Goal: Information Seeking & Learning: Learn about a topic

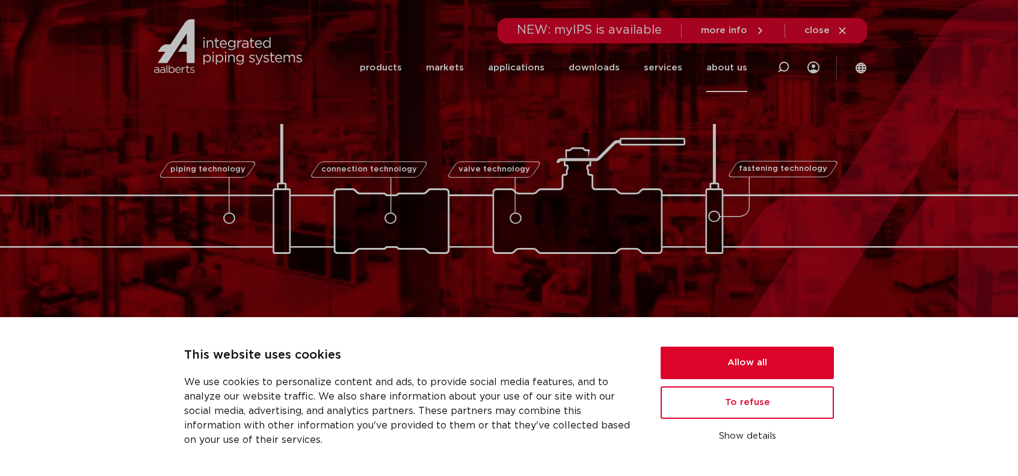
click at [721, 73] on link "about us" at bounding box center [726, 67] width 41 height 49
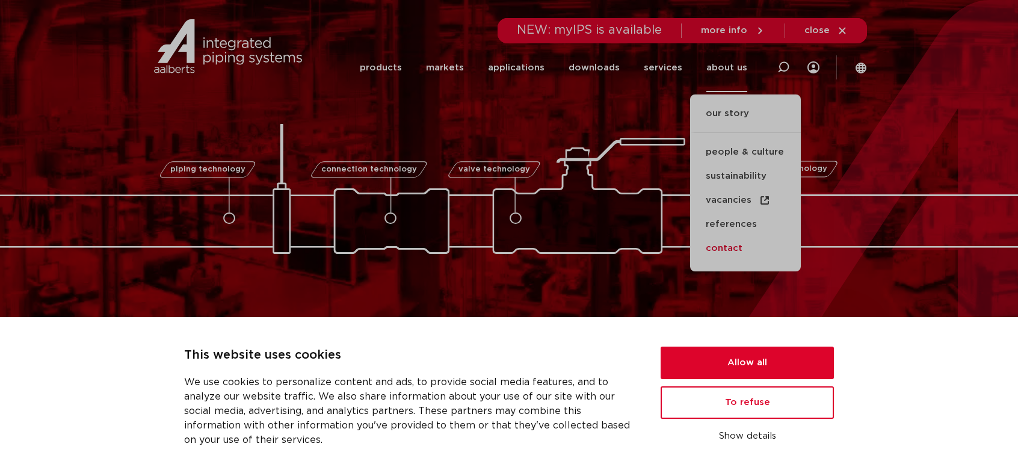
click at [729, 248] on font "contact" at bounding box center [723, 248] width 37 height 9
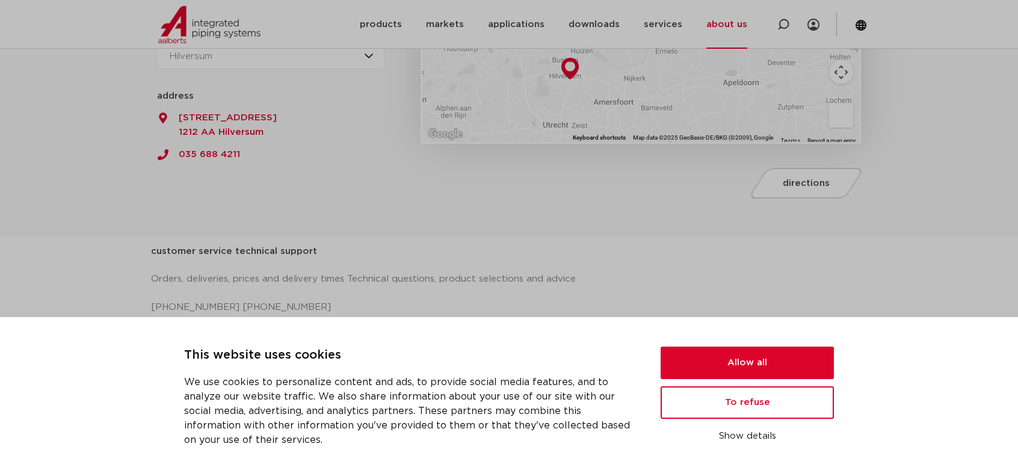
scroll to position [481, 0]
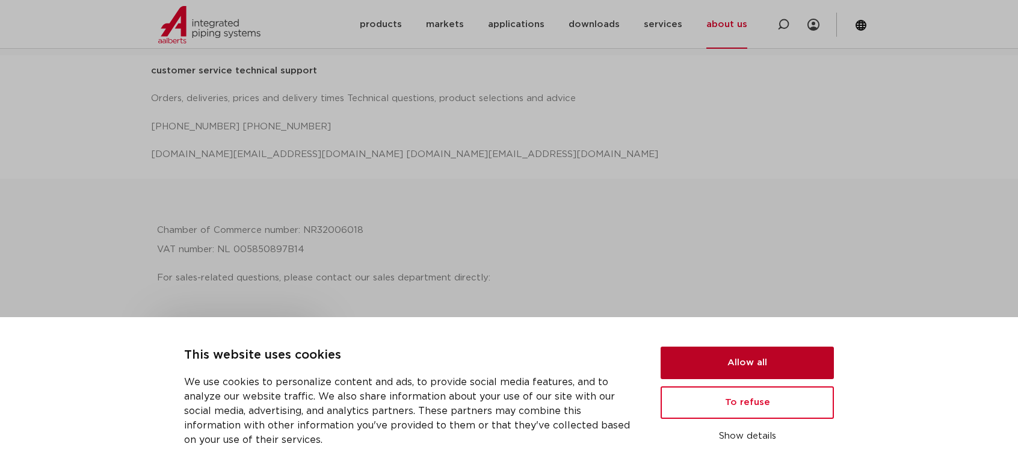
click at [739, 364] on button "Allow all" at bounding box center [746, 362] width 173 height 32
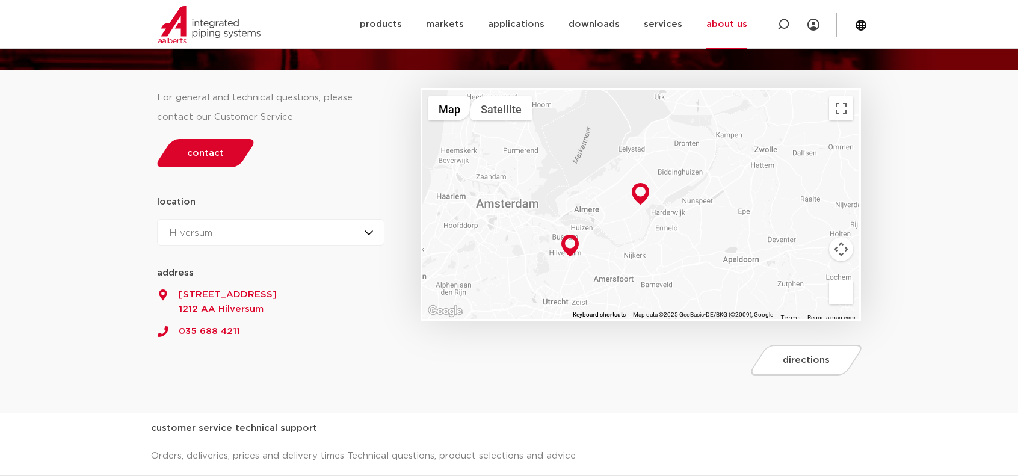
scroll to position [4, 0]
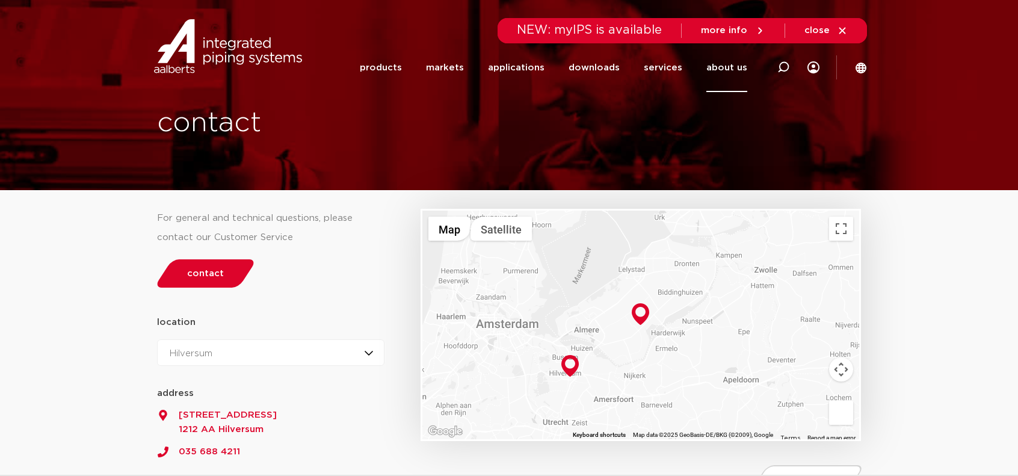
click at [825, 26] on font "close" at bounding box center [816, 30] width 25 height 9
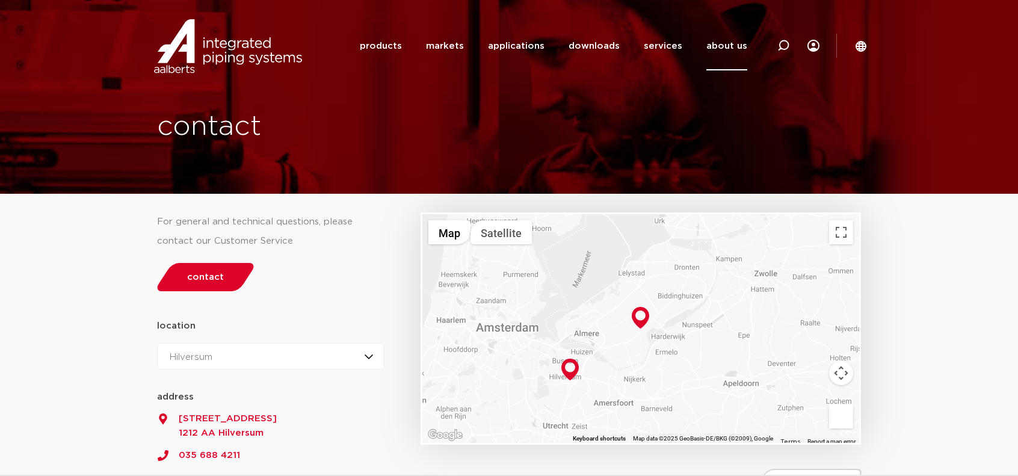
click at [718, 44] on font "about us" at bounding box center [726, 45] width 41 height 9
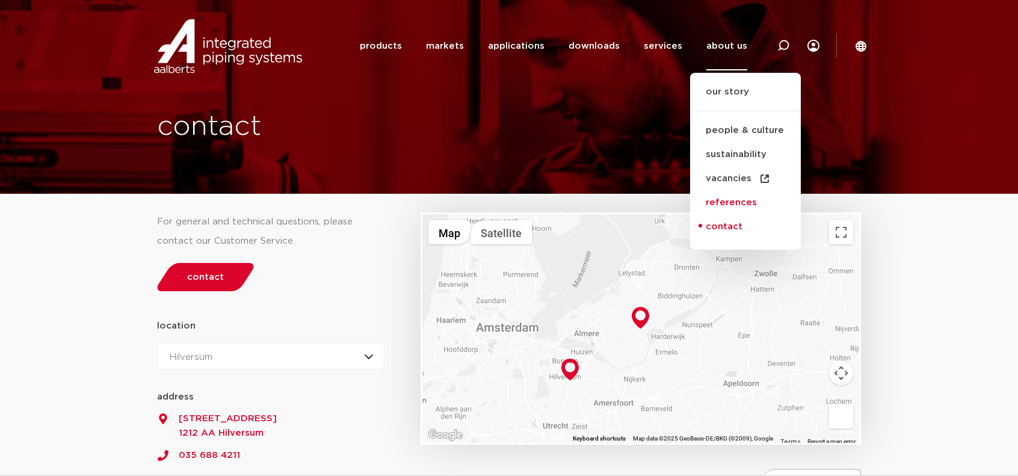
click at [736, 204] on font "references" at bounding box center [730, 202] width 51 height 9
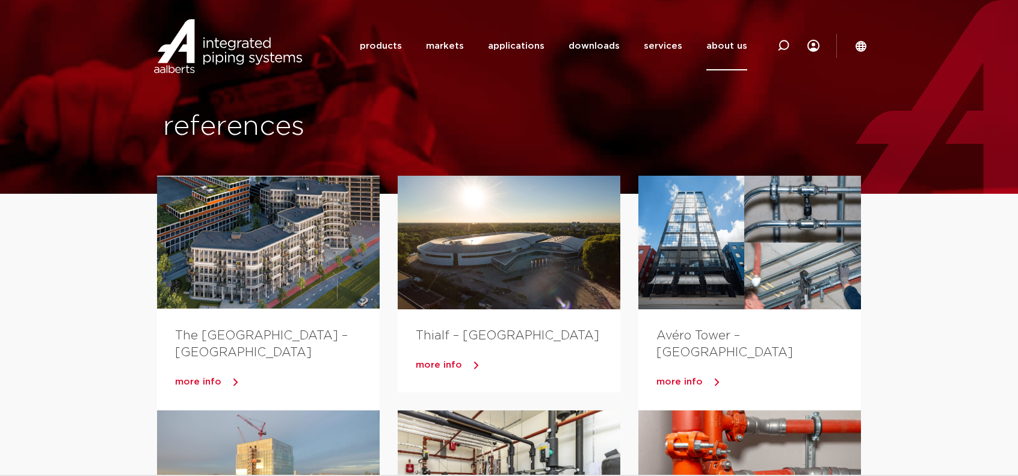
click at [731, 56] on link "about us" at bounding box center [726, 46] width 41 height 49
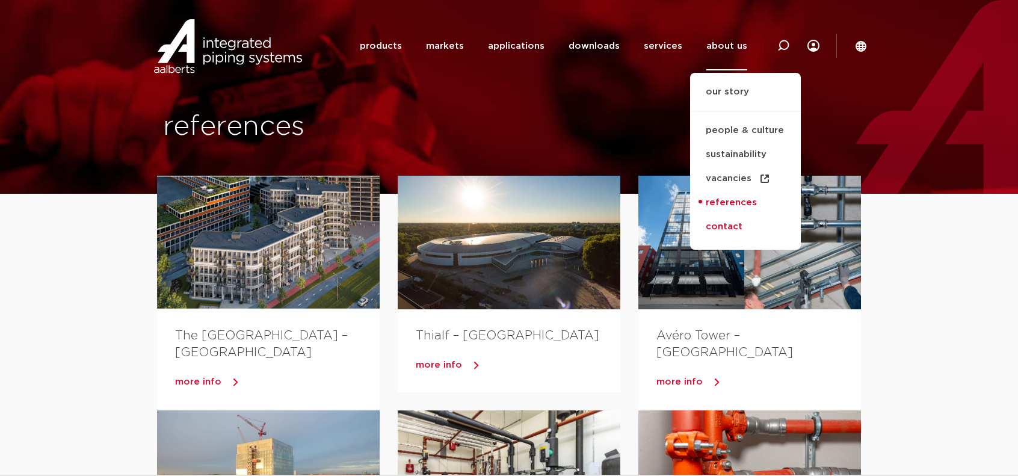
click at [730, 220] on font "contact" at bounding box center [723, 227] width 37 height 14
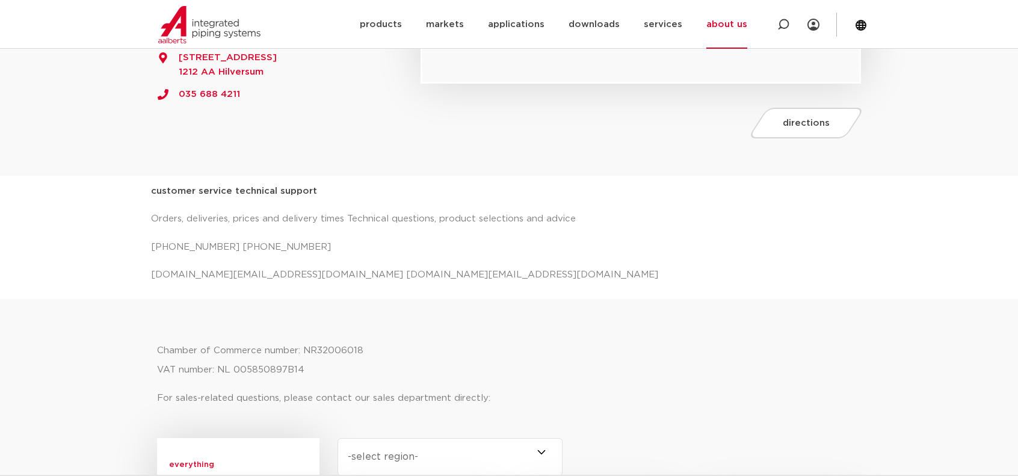
scroll to position [421, 0]
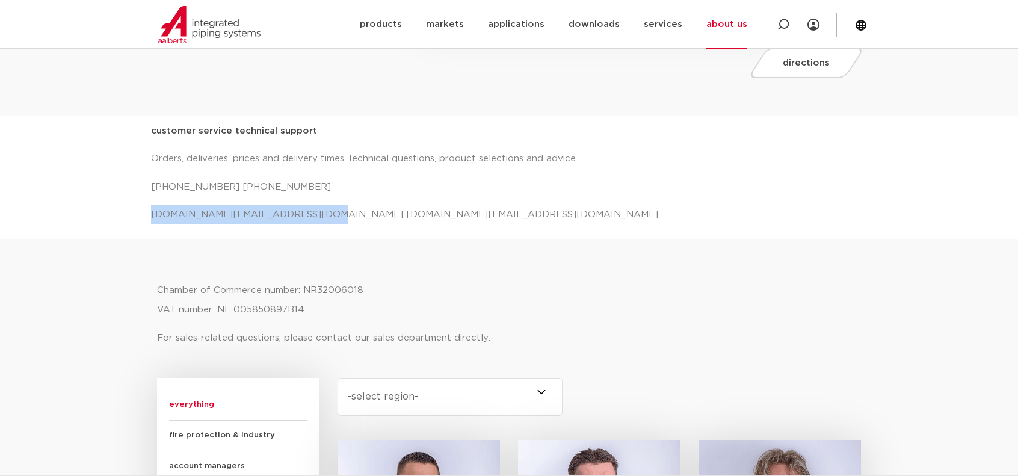
drag, startPoint x: 152, startPoint y: 213, endPoint x: 298, endPoint y: 210, distance: 145.6
click at [298, 210] on font "salessupport.nl@aalberts-ips.com projecten.nl@aalberts-ips.com" at bounding box center [404, 214] width 507 height 9
copy font "salessupport.nl@aalberts-ips.com"
click at [402, 25] on font "products" at bounding box center [381, 24] width 42 height 9
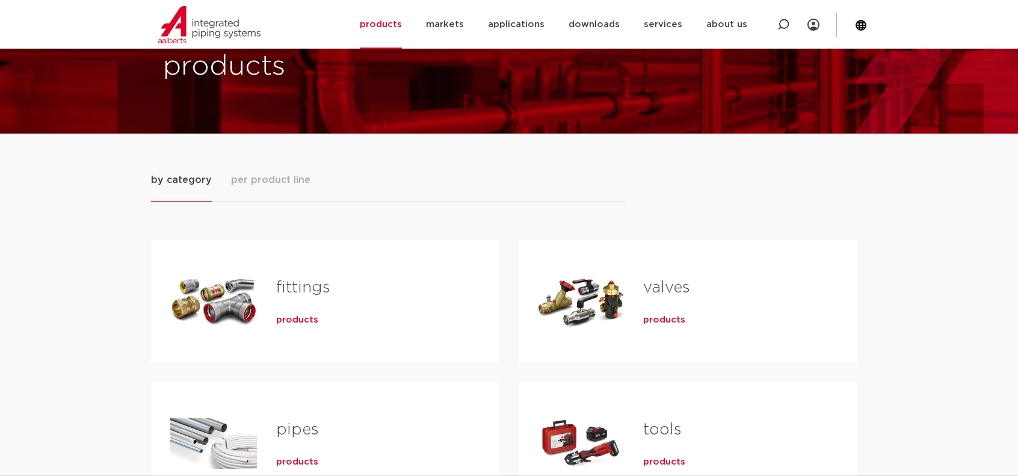
scroll to position [120, 0]
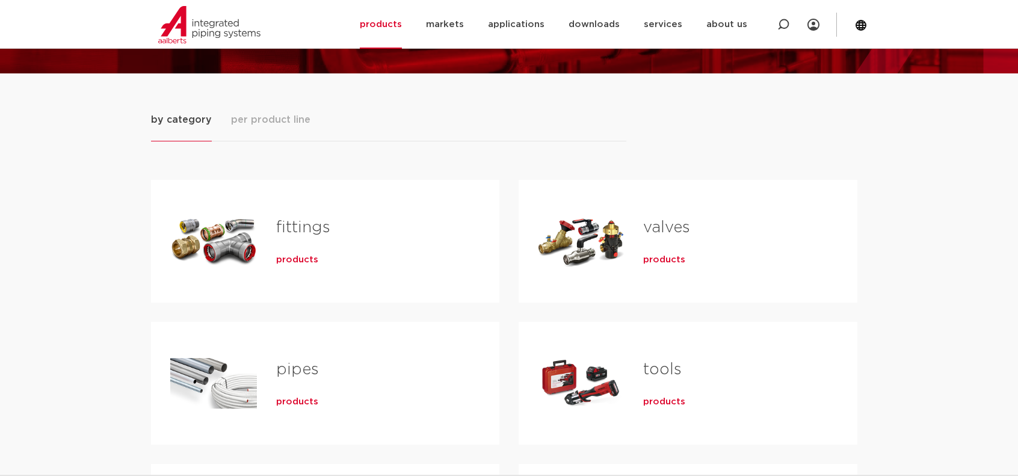
click at [306, 399] on font "products" at bounding box center [297, 401] width 42 height 9
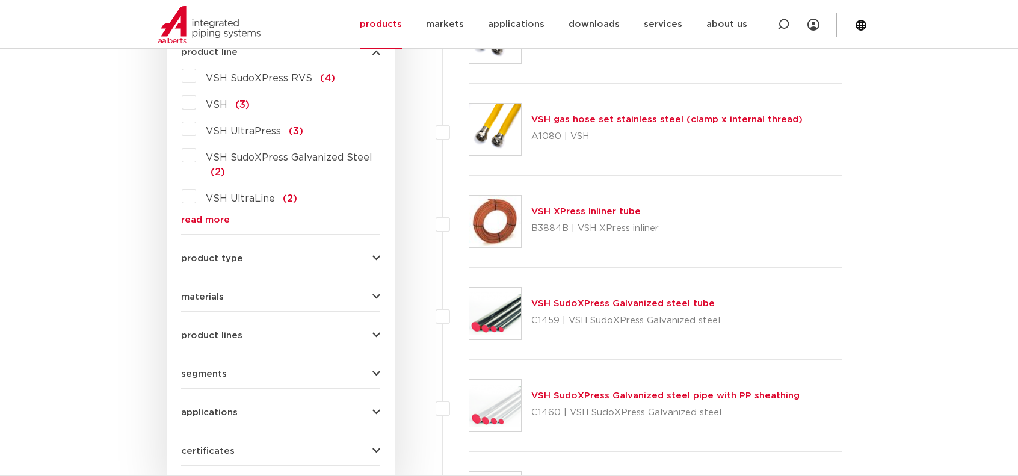
scroll to position [421, 0]
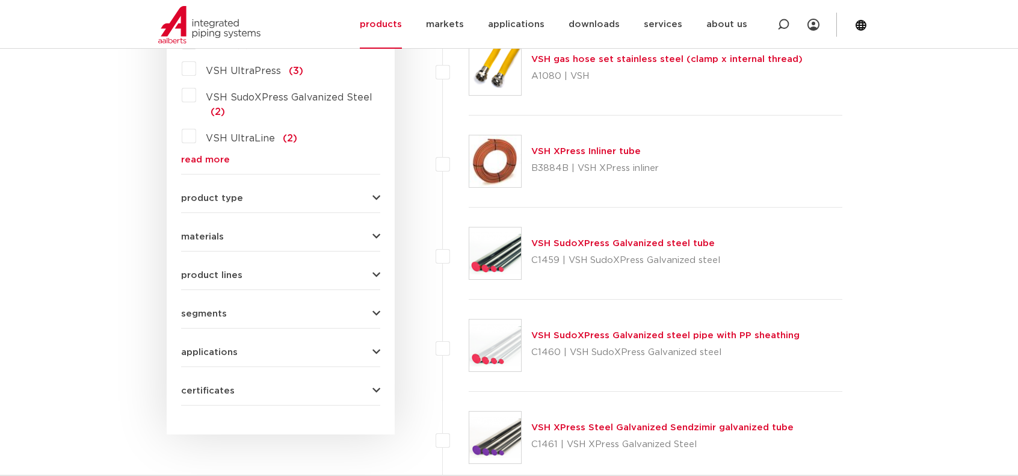
click at [600, 244] on font "VSH SudoXPress Galvanized steel tube" at bounding box center [622, 243] width 183 height 9
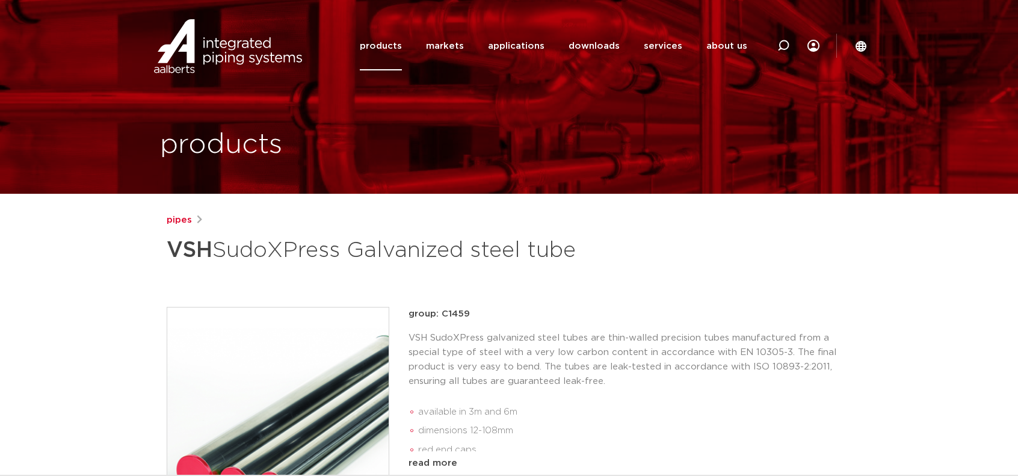
scroll to position [120, 0]
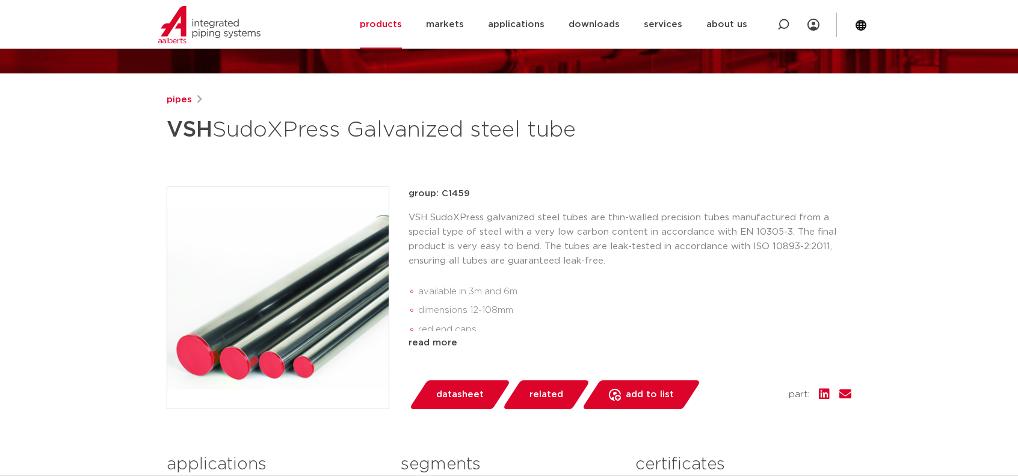
drag, startPoint x: 173, startPoint y: 131, endPoint x: 576, endPoint y: 128, distance: 403.0
click at [576, 128] on h1 "VSH SudoXPress Galvanized steel tube" at bounding box center [393, 130] width 452 height 36
copy h1 "VSH SudoXPress Galvanized steel tube"
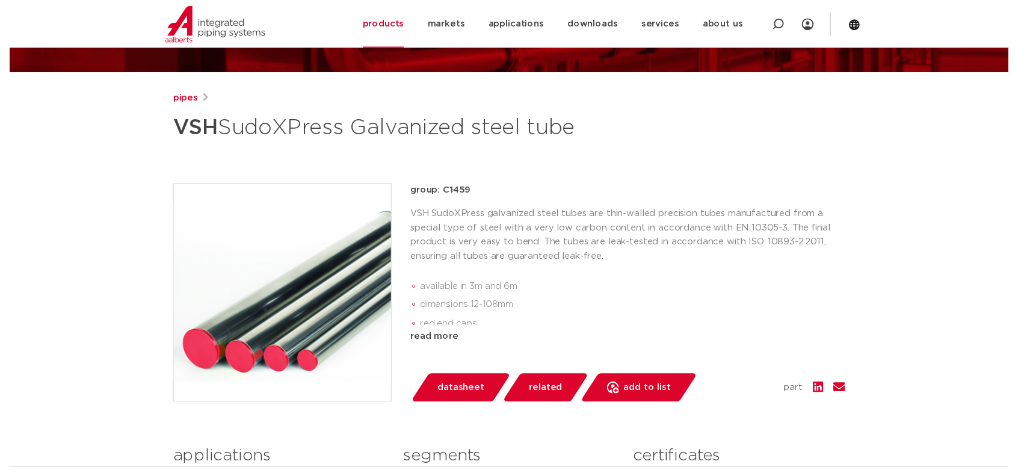
scroll to position [180, 0]
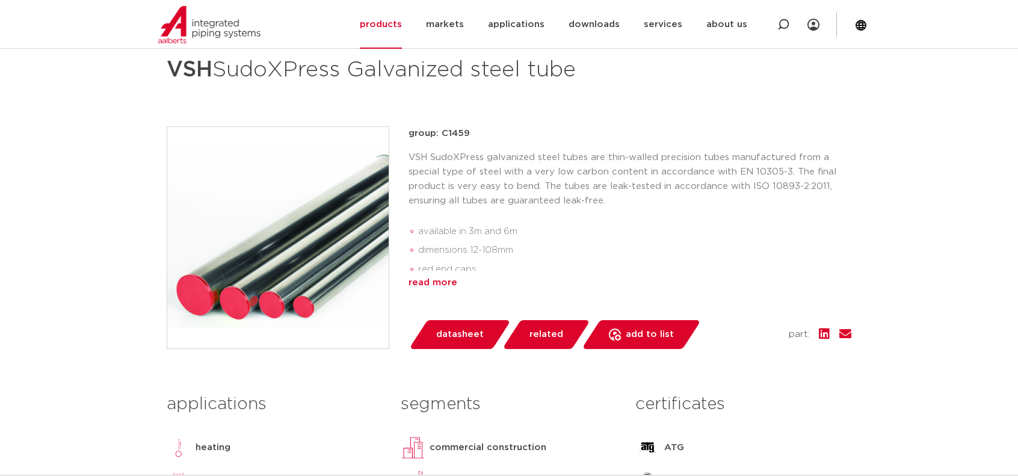
click at [438, 282] on font "read more" at bounding box center [432, 282] width 49 height 9
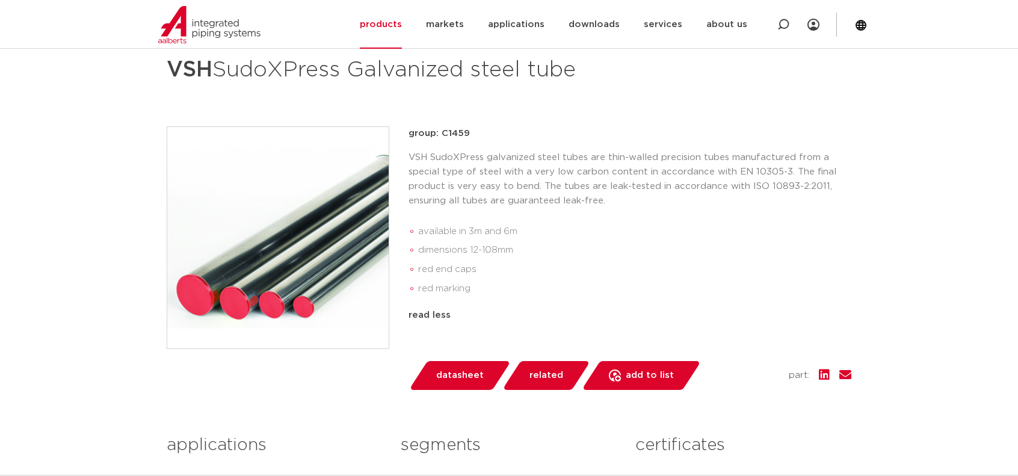
click at [459, 377] on font "datasheet" at bounding box center [460, 374] width 48 height 9
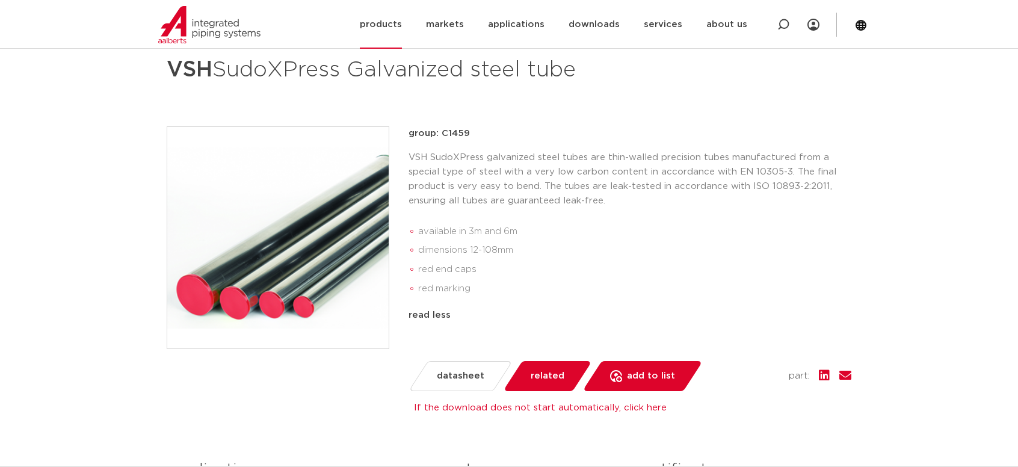
click at [399, 25] on font "products" at bounding box center [381, 24] width 42 height 9
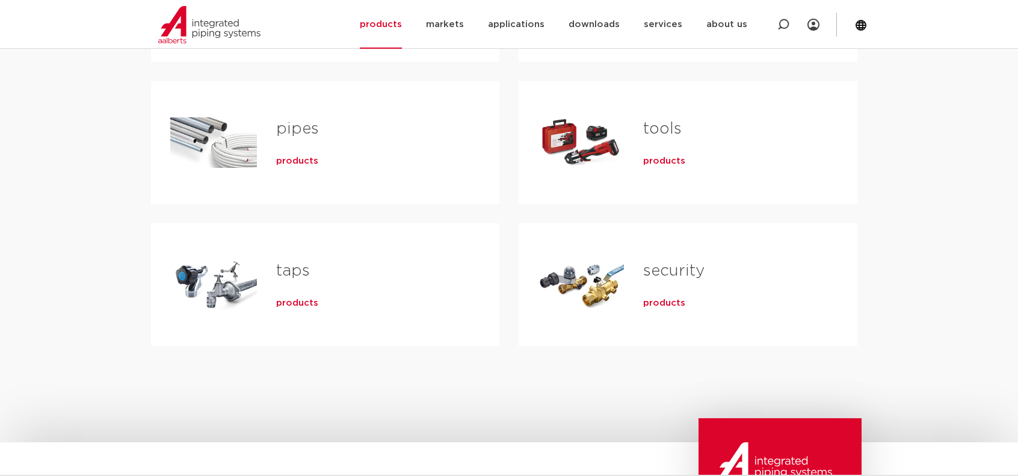
scroll to position [180, 0]
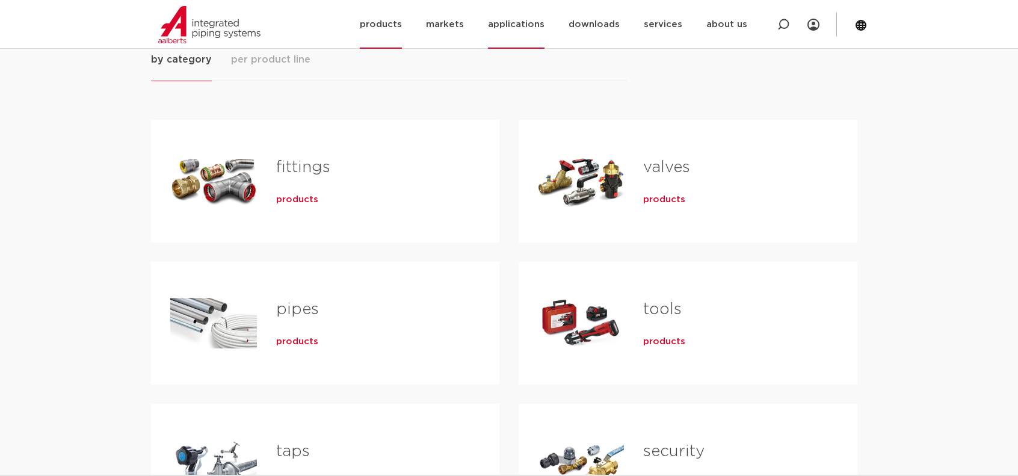
click at [530, 27] on font "applications" at bounding box center [516, 24] width 57 height 9
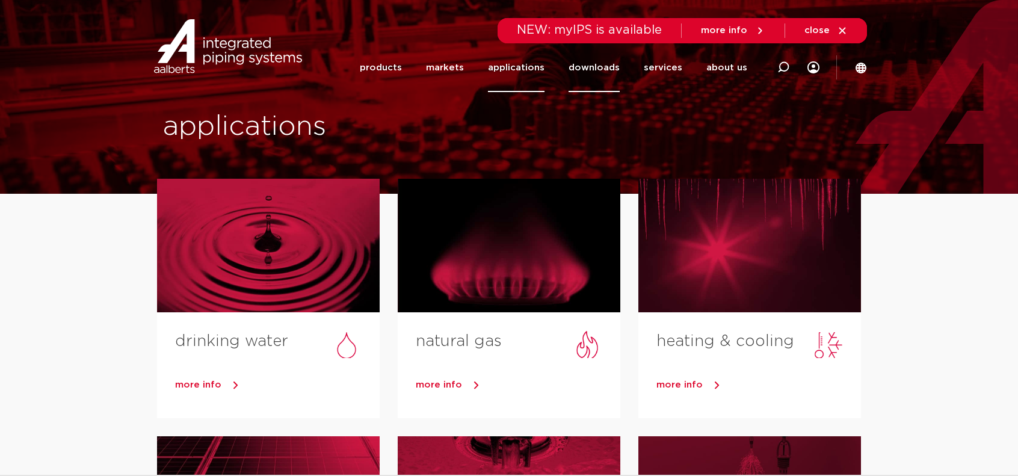
click at [604, 69] on font "downloads" at bounding box center [593, 67] width 51 height 9
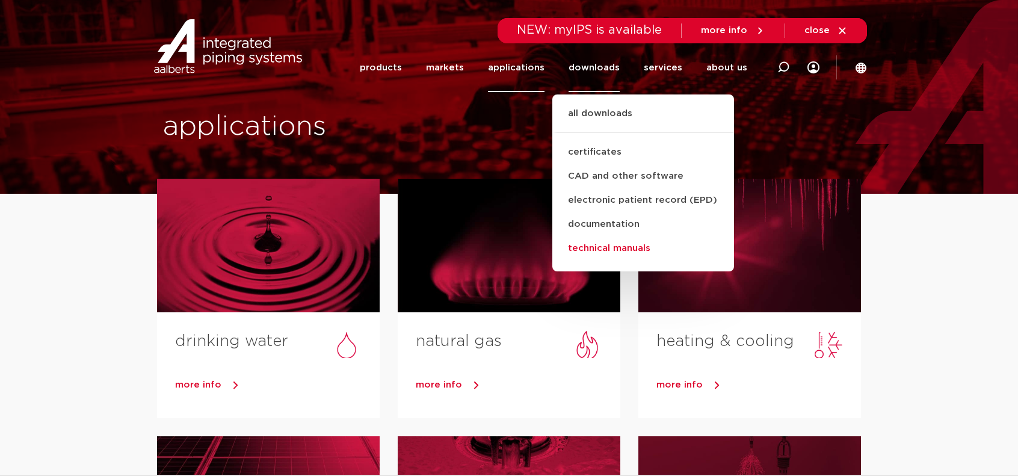
click at [618, 244] on font "technical manuals" at bounding box center [609, 248] width 82 height 9
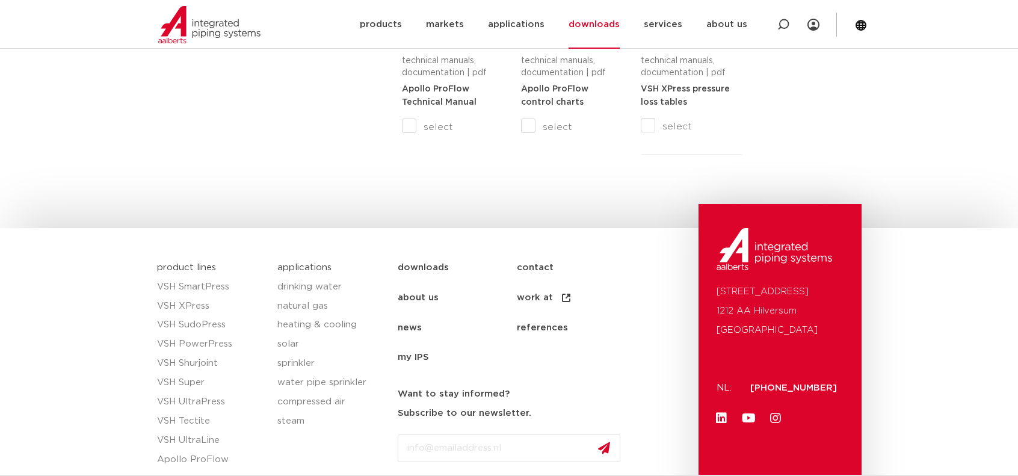
scroll to position [1203, 0]
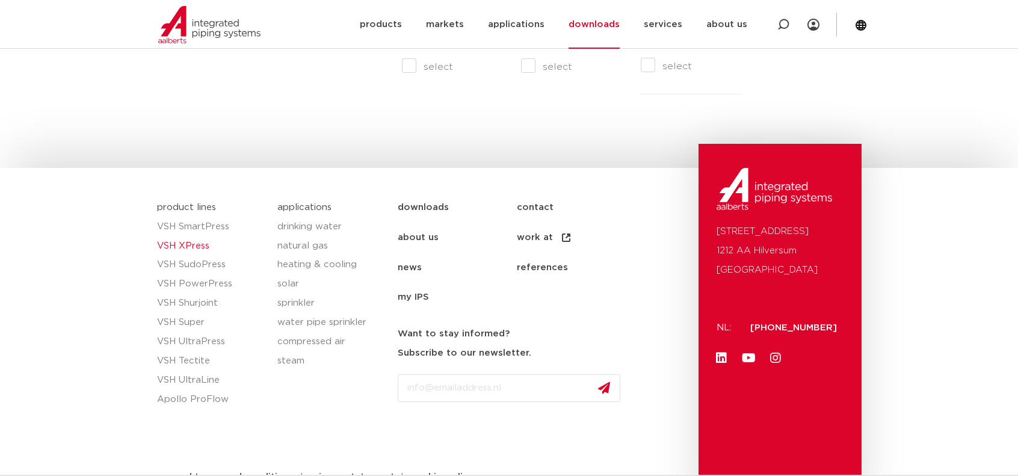
click at [197, 246] on font "VSH XPress" at bounding box center [183, 245] width 52 height 9
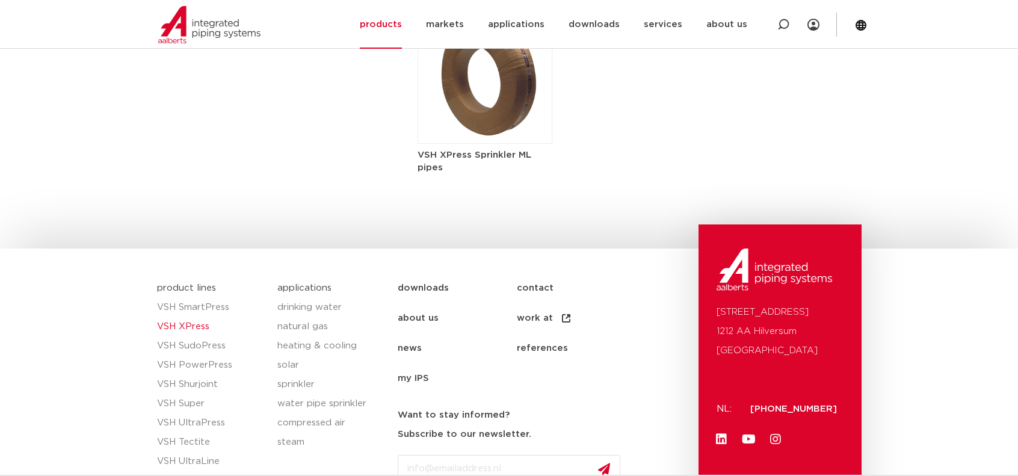
scroll to position [2151, 0]
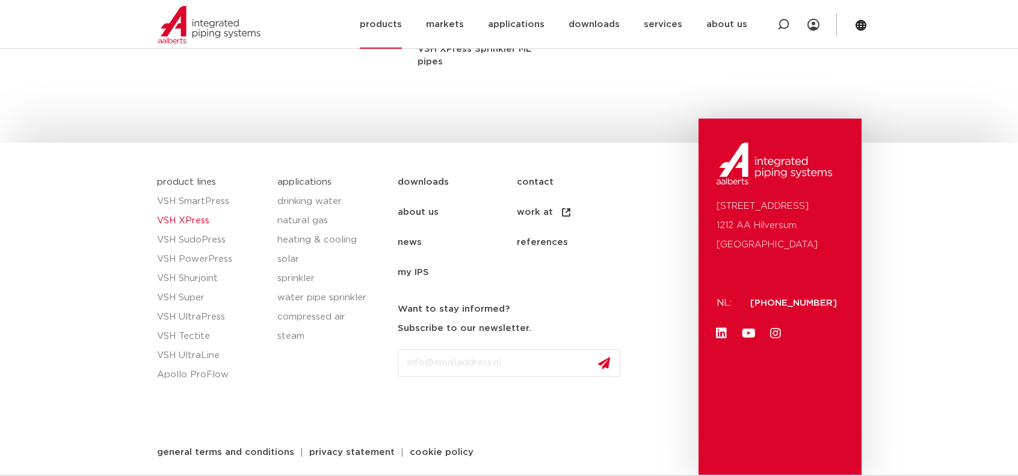
click at [393, 26] on font "products" at bounding box center [381, 24] width 42 height 9
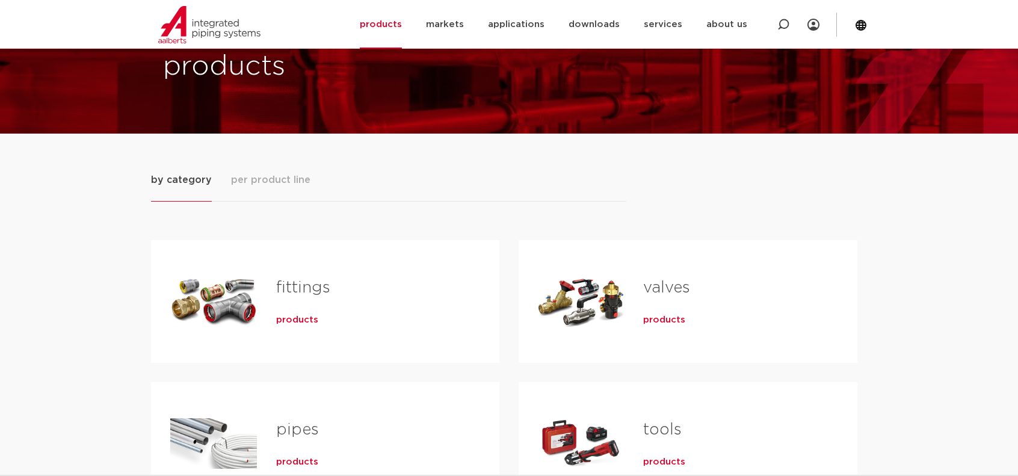
scroll to position [120, 0]
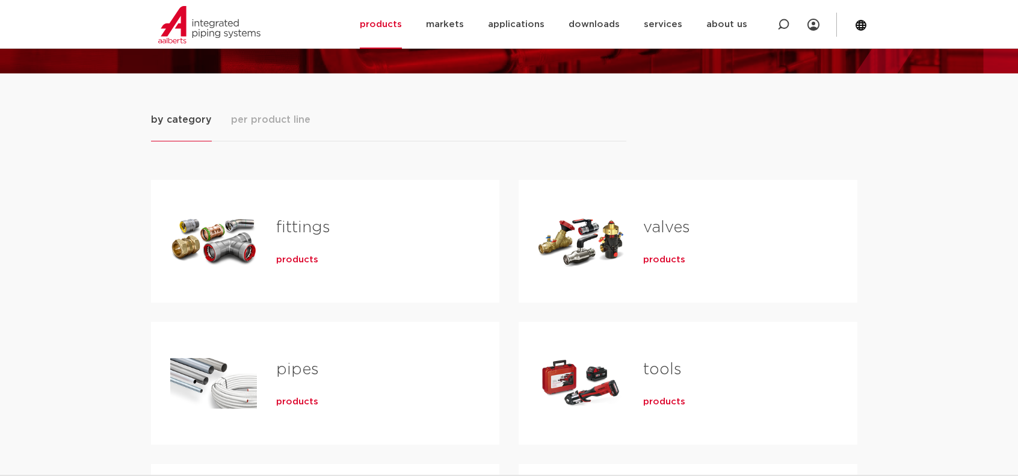
click at [663, 256] on font "products" at bounding box center [664, 259] width 42 height 9
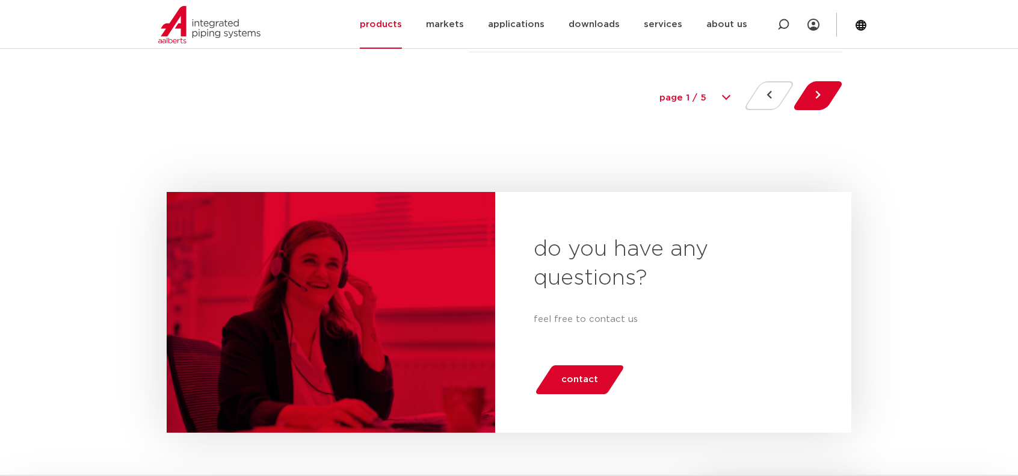
scroll to position [5789, 0]
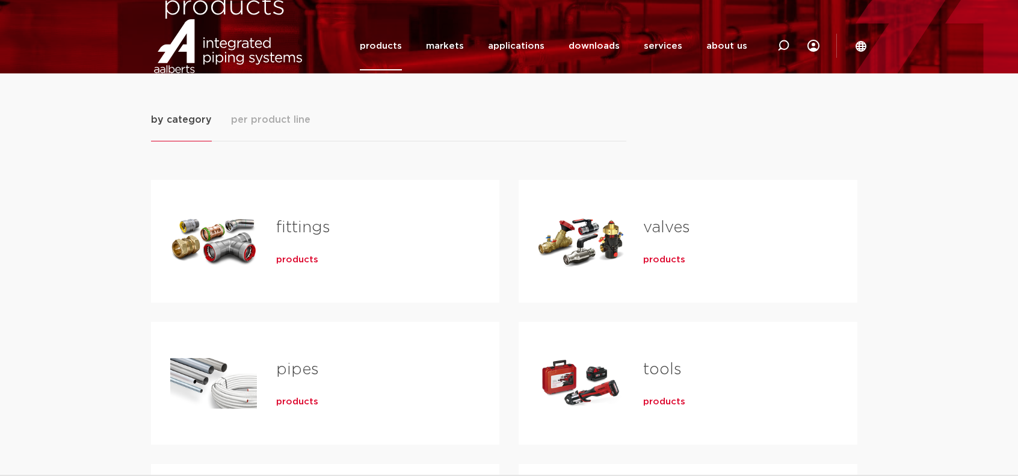
click at [298, 374] on font "pipes" at bounding box center [297, 369] width 43 height 16
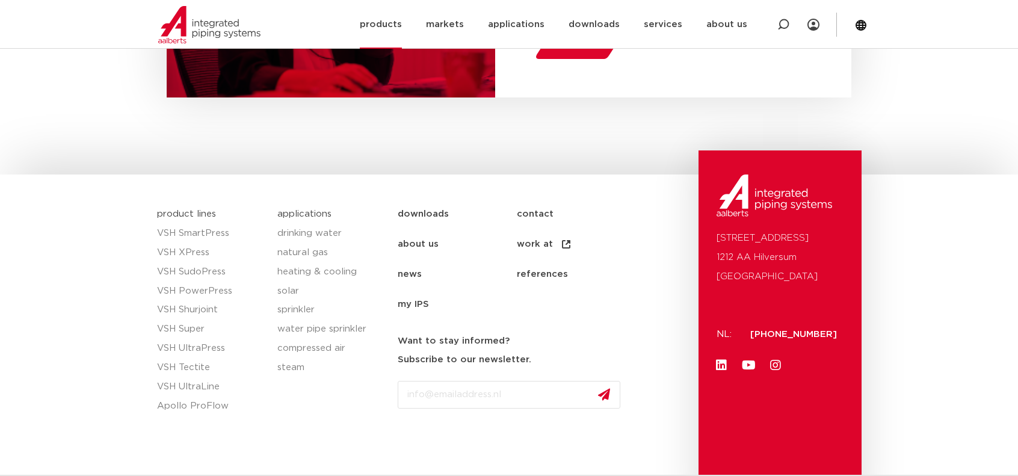
scroll to position [2474, 0]
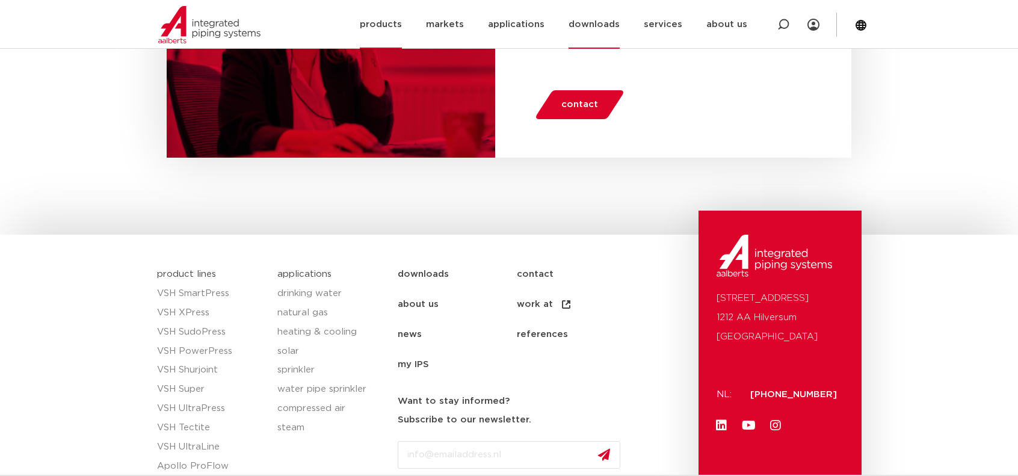
click at [593, 22] on font "downloads" at bounding box center [593, 24] width 51 height 9
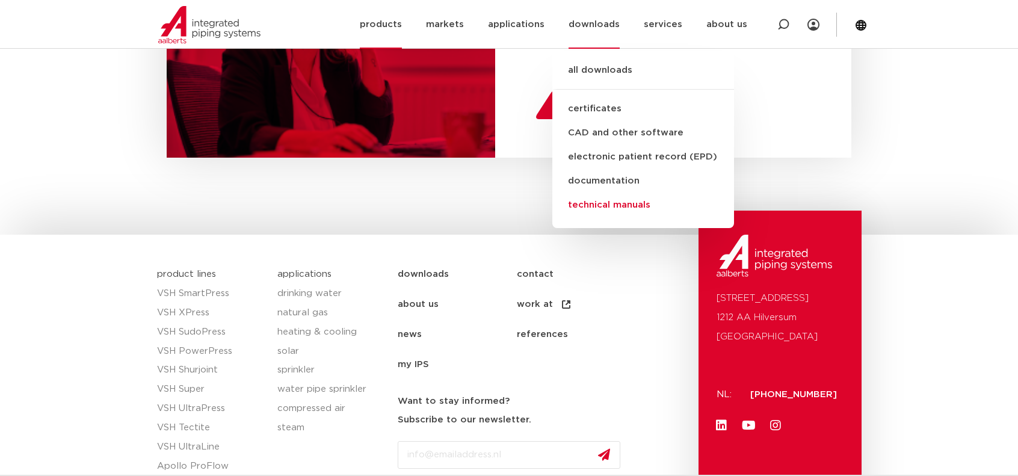
click at [624, 204] on font "technical manuals" at bounding box center [609, 204] width 82 height 9
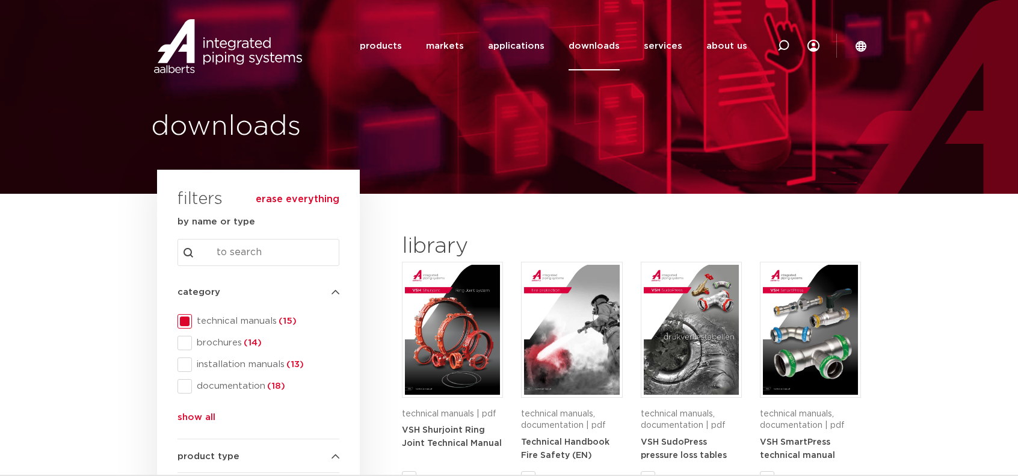
click at [248, 320] on font "technical manuals" at bounding box center [237, 320] width 80 height 9
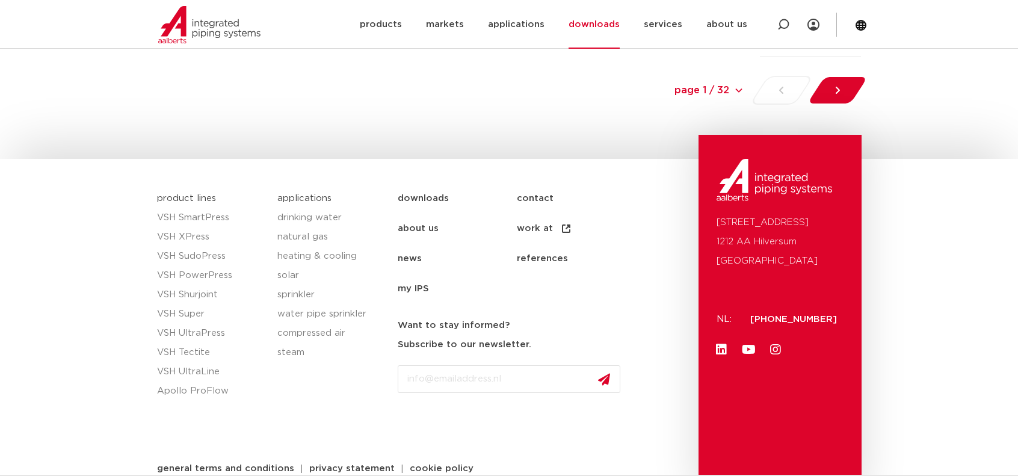
scroll to position [1461, 0]
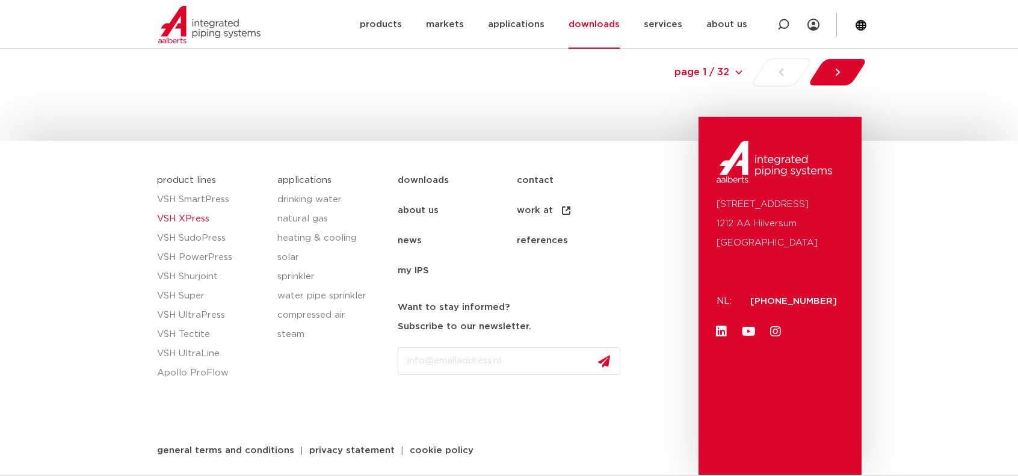
click at [205, 218] on font "VSH XPress" at bounding box center [183, 218] width 52 height 9
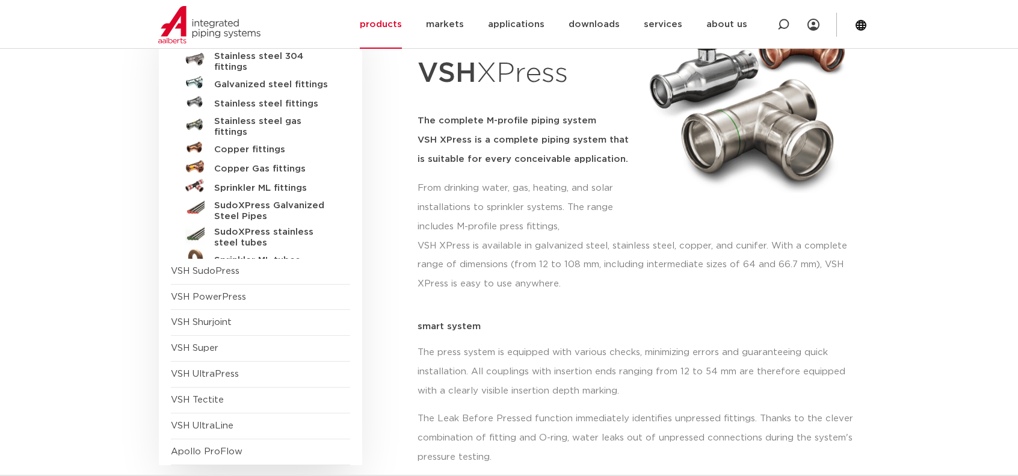
scroll to position [241, 0]
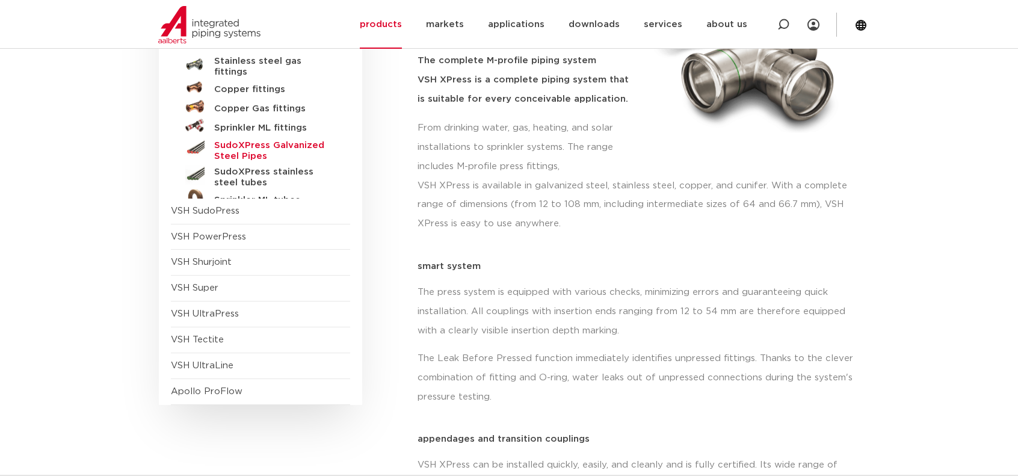
click at [313, 141] on font "SudoXPress Galvanized Steel Pipes" at bounding box center [269, 151] width 110 height 20
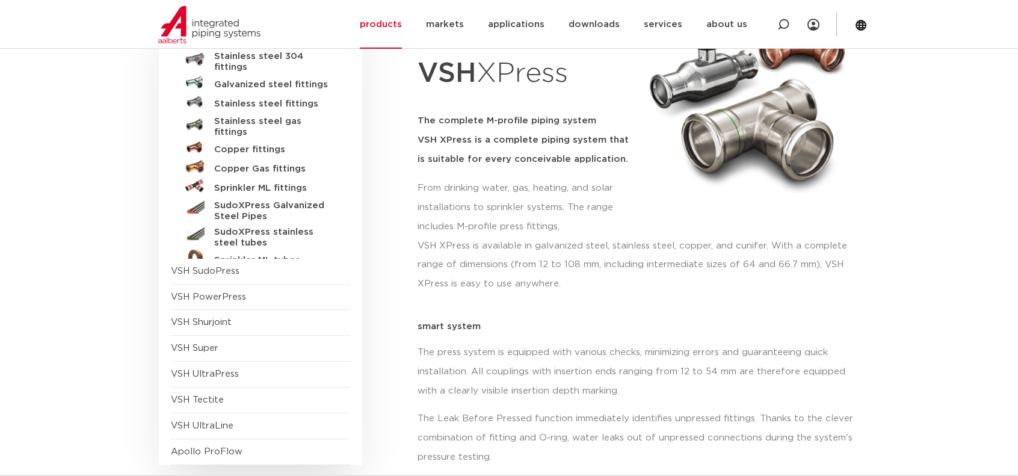
scroll to position [120, 0]
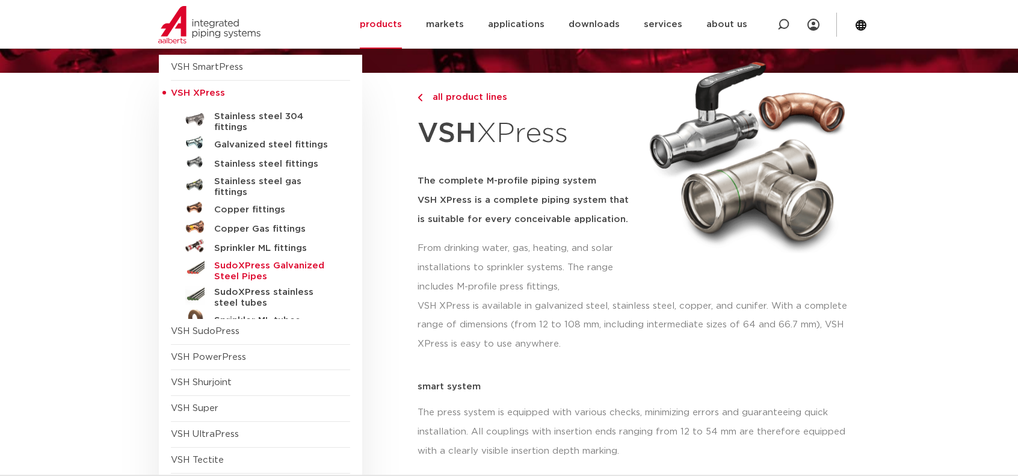
click at [250, 261] on font "SudoXPress Galvanized Steel Pipes" at bounding box center [269, 271] width 110 height 20
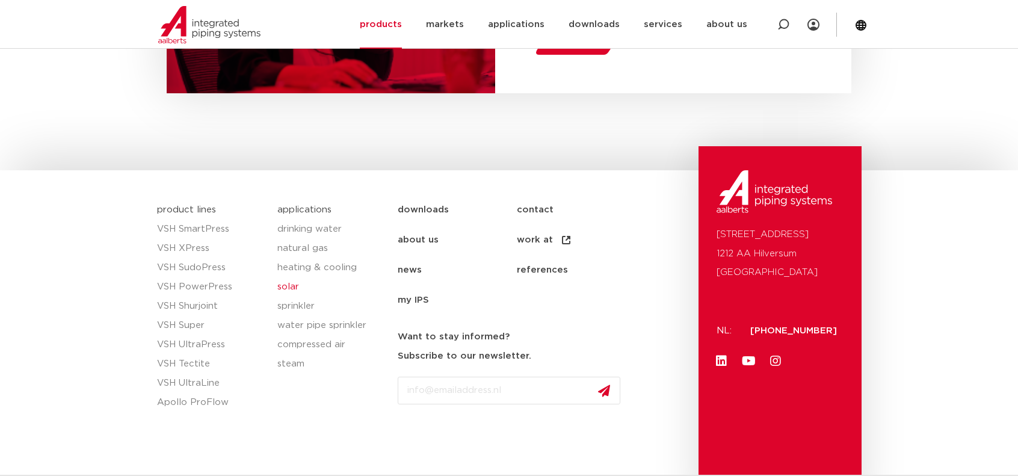
scroll to position [1151, 0]
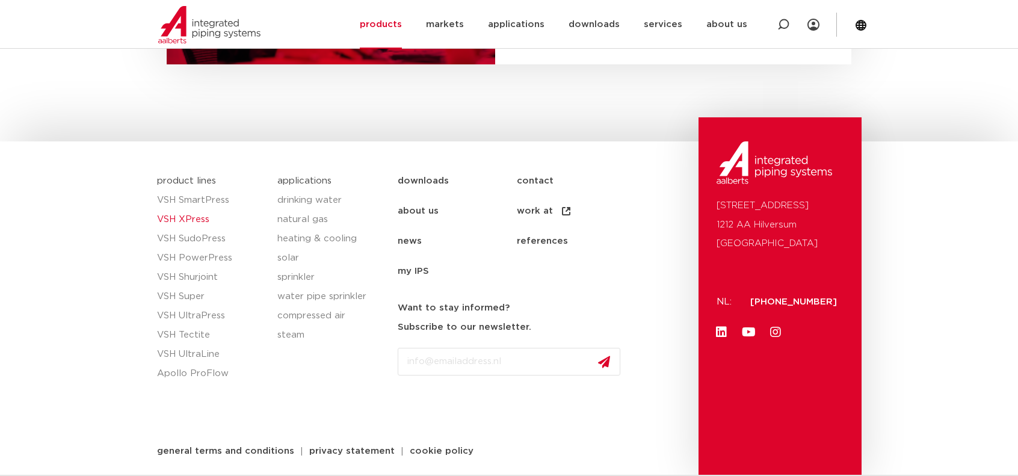
click at [202, 217] on font "VSH XPress" at bounding box center [183, 219] width 52 height 9
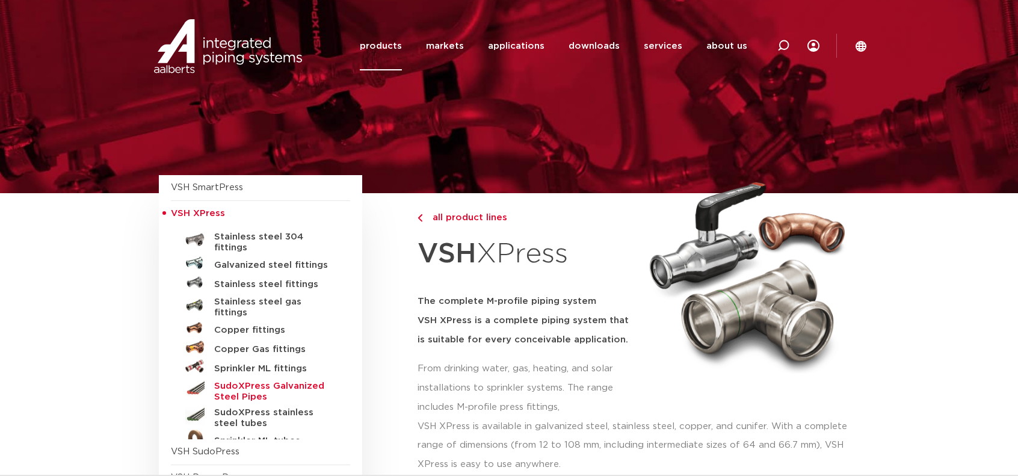
click at [291, 381] on font "SudoXPress Galvanized Steel Pipes" at bounding box center [269, 391] width 110 height 20
